Goal: Task Accomplishment & Management: Manage account settings

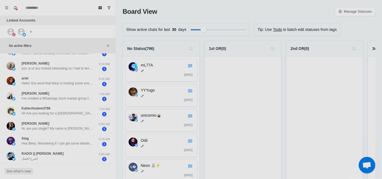
scroll to position [55, 0]
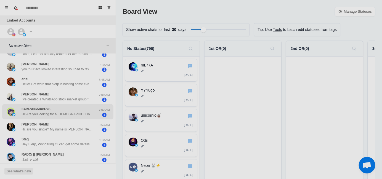
click at [62, 114] on p "Hi! Are you looking for a [DEMOGRAPHIC_DATA] companion? Looking forward to meet…" at bounding box center [58, 114] width 72 height 5
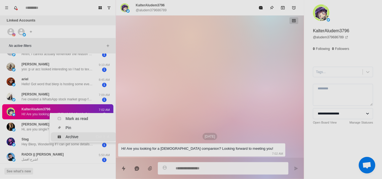
click at [66, 135] on div "Archive" at bounding box center [72, 137] width 13 height 6
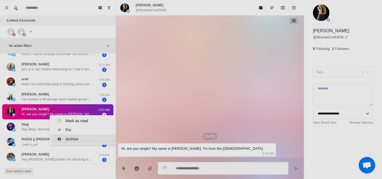
click at [66, 139] on div "Archive" at bounding box center [72, 140] width 13 height 6
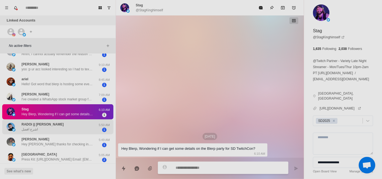
click at [66, 121] on div "RADOi || [PERSON_NAME] افضل 5:50 AM 1" at bounding box center [57, 127] width 111 height 15
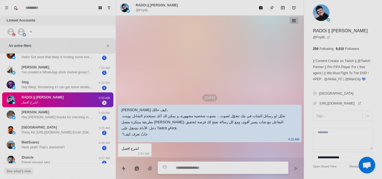
scroll to position [83, 0]
type textarea "*"
click at [322, 119] on div at bounding box center [338, 116] width 44 height 6
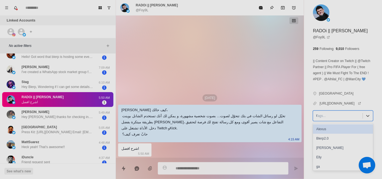
type input "**"
click at [323, 133] on div "Hamza" at bounding box center [343, 129] width 60 height 9
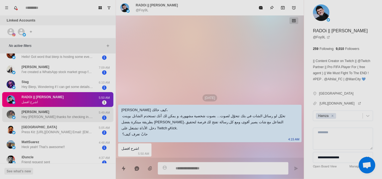
click at [49, 118] on p "Hey [PERSON_NAME] thanks for checking in. Everything is good and if I need any …" at bounding box center [58, 117] width 72 height 5
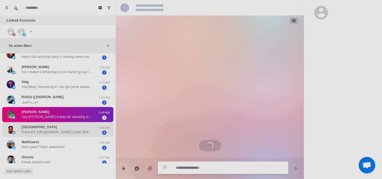
click at [55, 129] on div "Sarthe Press Kit: [URL][DOMAIN_NAME] Email: [EMAIL_ADDRESS][DOMAIN_NAME] Discor…" at bounding box center [58, 130] width 72 height 10
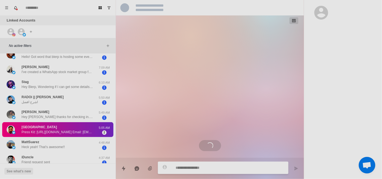
scroll to position [46, 0]
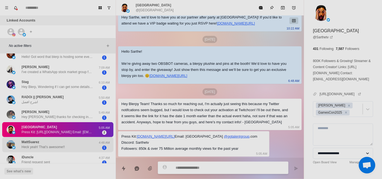
click at [55, 142] on div "MattSuarez Heck yeah! That’s awesome!!" at bounding box center [43, 145] width 43 height 10
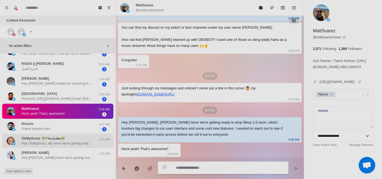
scroll to position [138, 0]
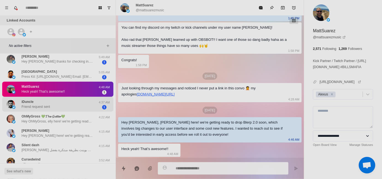
click at [61, 102] on div "iDuncle Friend request sent" at bounding box center [52, 104] width 91 height 11
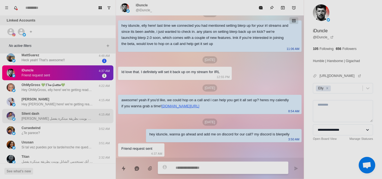
scroll to position [215, 0]
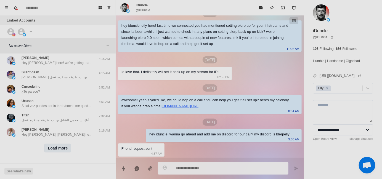
click at [61, 146] on button "Load more" at bounding box center [57, 148] width 27 height 9
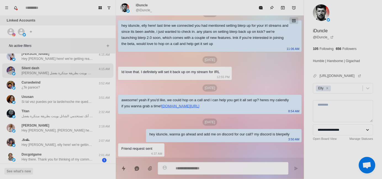
click at [65, 75] on p "[PERSON_NAME] كيف حالك، تخيّل لو رسائل الشات في بثك تتحوّل لصوت… بصوت شخصية مشه…" at bounding box center [58, 73] width 72 height 5
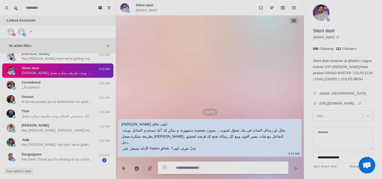
type textarea "*"
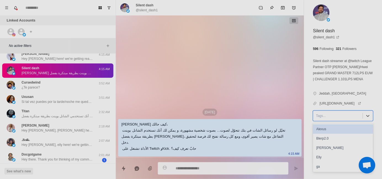
click at [329, 121] on div "Tags..." at bounding box center [343, 116] width 60 height 11
type input "**"
click at [324, 132] on div "Hamza" at bounding box center [343, 129] width 60 height 9
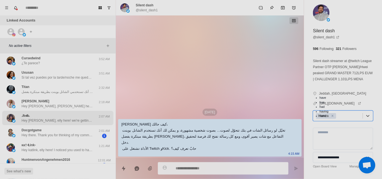
scroll to position [243, 0]
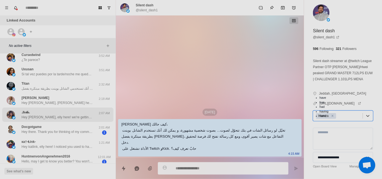
click at [68, 132] on p "Hey there. Thank you for thinking of my community. I would love to check it out…" at bounding box center [58, 132] width 72 height 5
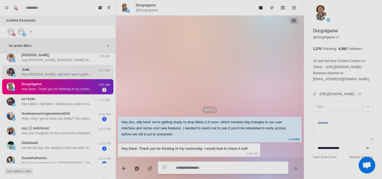
scroll to position [298, 0]
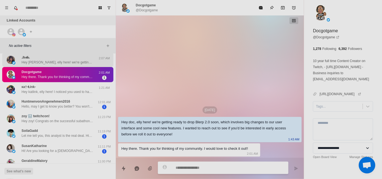
click at [77, 110] on div "HuntmenvonAngenehmen2016 Hello, may I get to know you better? You won't be disa…" at bounding box center [57, 104] width 111 height 15
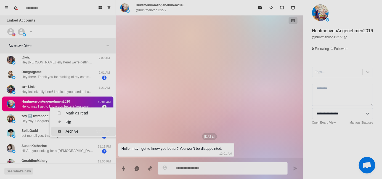
click at [78, 130] on div "Archive" at bounding box center [72, 132] width 13 height 6
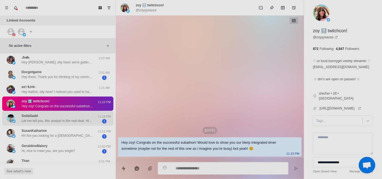
click at [58, 114] on div "SoilaGadd Let me tell you, this analyst is the real deal. His insights helped m…" at bounding box center [58, 119] width 72 height 10
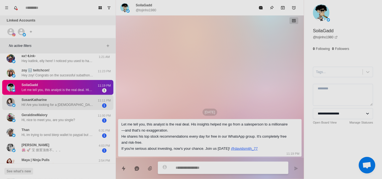
scroll to position [326, 0]
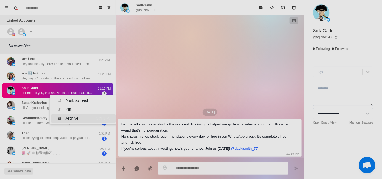
click at [61, 118] on icon "Menu" at bounding box center [59, 118] width 3 height 3
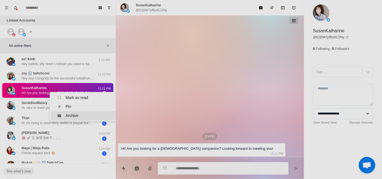
click at [63, 114] on div "Archive" at bounding box center [72, 116] width 31 height 6
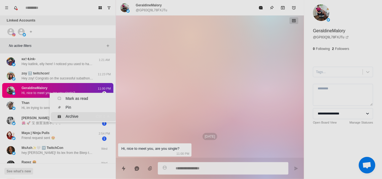
click at [59, 114] on div "Archive" at bounding box center [72, 117] width 31 height 6
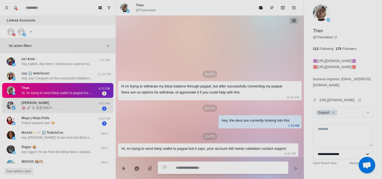
click at [61, 109] on p "🌺 🚀 宝 接置顶推不。。。" at bounding box center [42, 108] width 41 height 5
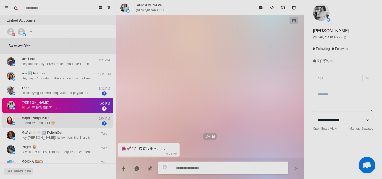
click at [64, 121] on div "Maya | Ninja Pulls Friend request sent 😍" at bounding box center [52, 121] width 91 height 11
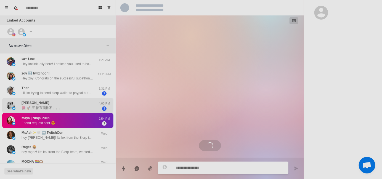
click at [64, 108] on div "[PERSON_NAME] 🌺 🚀 宝 接置顶推不。。。" at bounding box center [52, 105] width 91 height 11
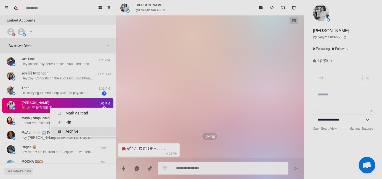
click at [68, 129] on div "Archive" at bounding box center [72, 132] width 13 height 6
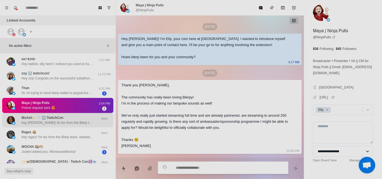
scroll to position [389, 0]
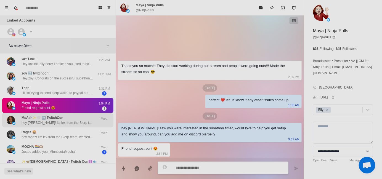
click at [63, 120] on p "hey [PERSON_NAME]! Its lex from the Blerp team, wanted to reach out and see if …" at bounding box center [58, 122] width 72 height 5
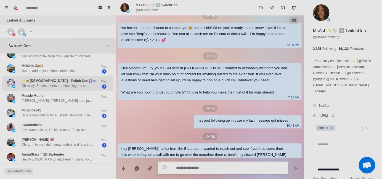
scroll to position [408, 0]
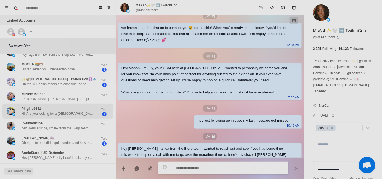
click at [55, 110] on div "Pingino9341 Hi! Are you looking for a [DEMOGRAPHIC_DATA] companion? Looking for…" at bounding box center [58, 111] width 72 height 10
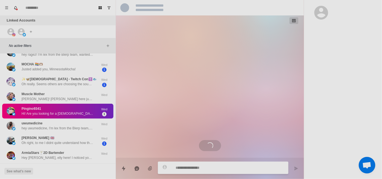
scroll to position [0, 0]
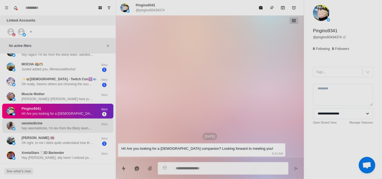
click at [65, 129] on p "hey uwumedicine, I'm lex from the Blerp team, wanted to follow-up and see if yo…" at bounding box center [58, 128] width 72 height 5
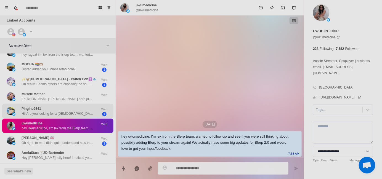
click at [57, 114] on p "Hi! Are you looking for a [DEMOGRAPHIC_DATA] companion? Looking forward to meet…" at bounding box center [58, 113] width 72 height 5
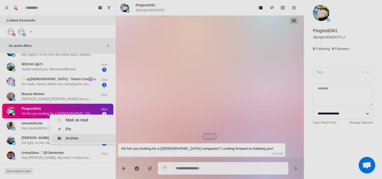
click at [68, 136] on div "Archive" at bounding box center [72, 139] width 13 height 6
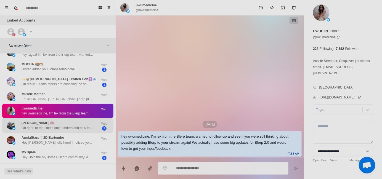
click at [70, 129] on p "Oh right, to me I didnt quite understand how that linked us both together" at bounding box center [58, 128] width 72 height 5
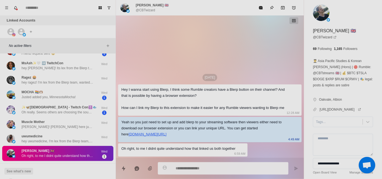
type textarea "*"
